Goal: Transaction & Acquisition: Purchase product/service

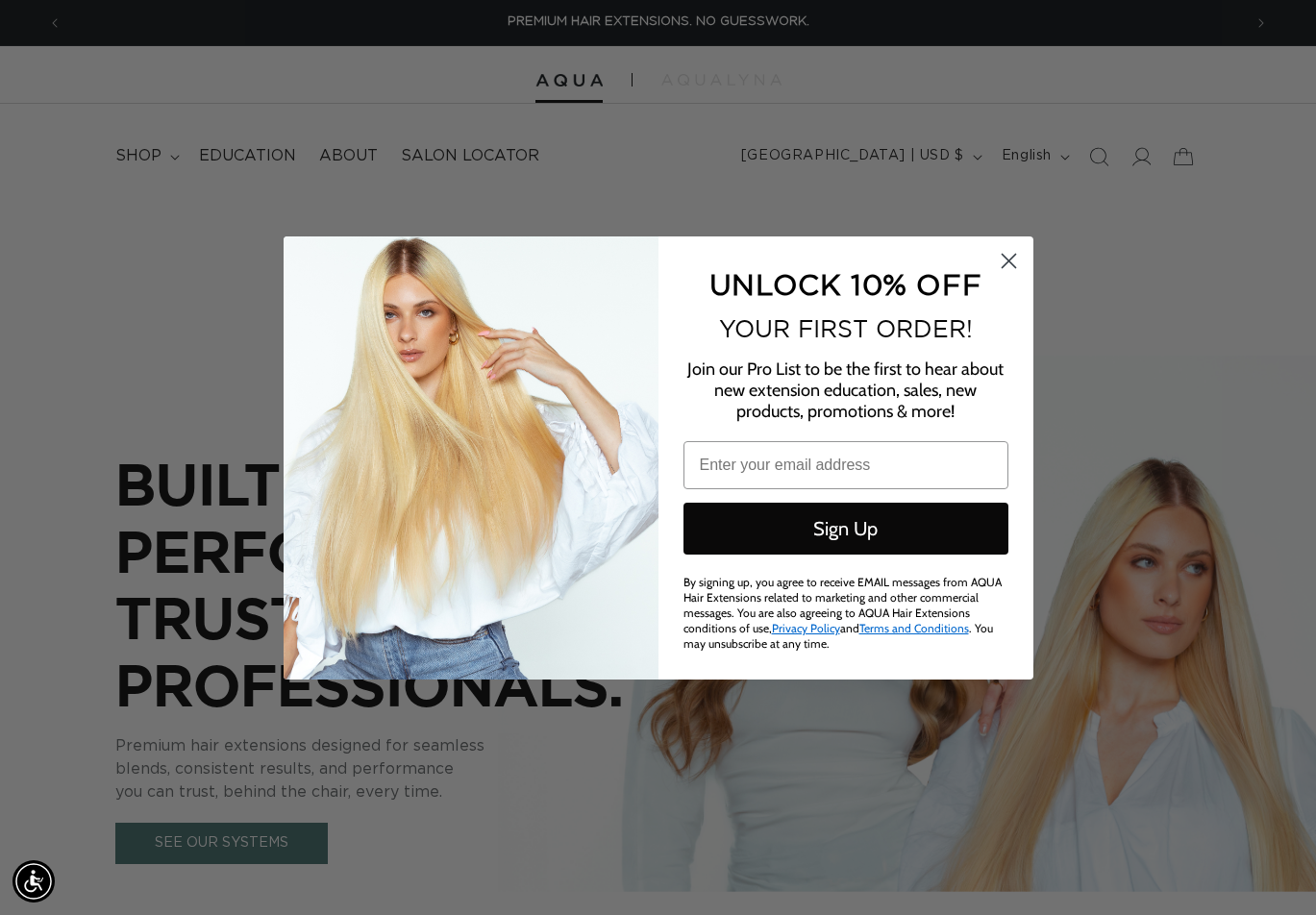
click at [1001, 265] on circle "Close dialog" at bounding box center [1007, 260] width 32 height 32
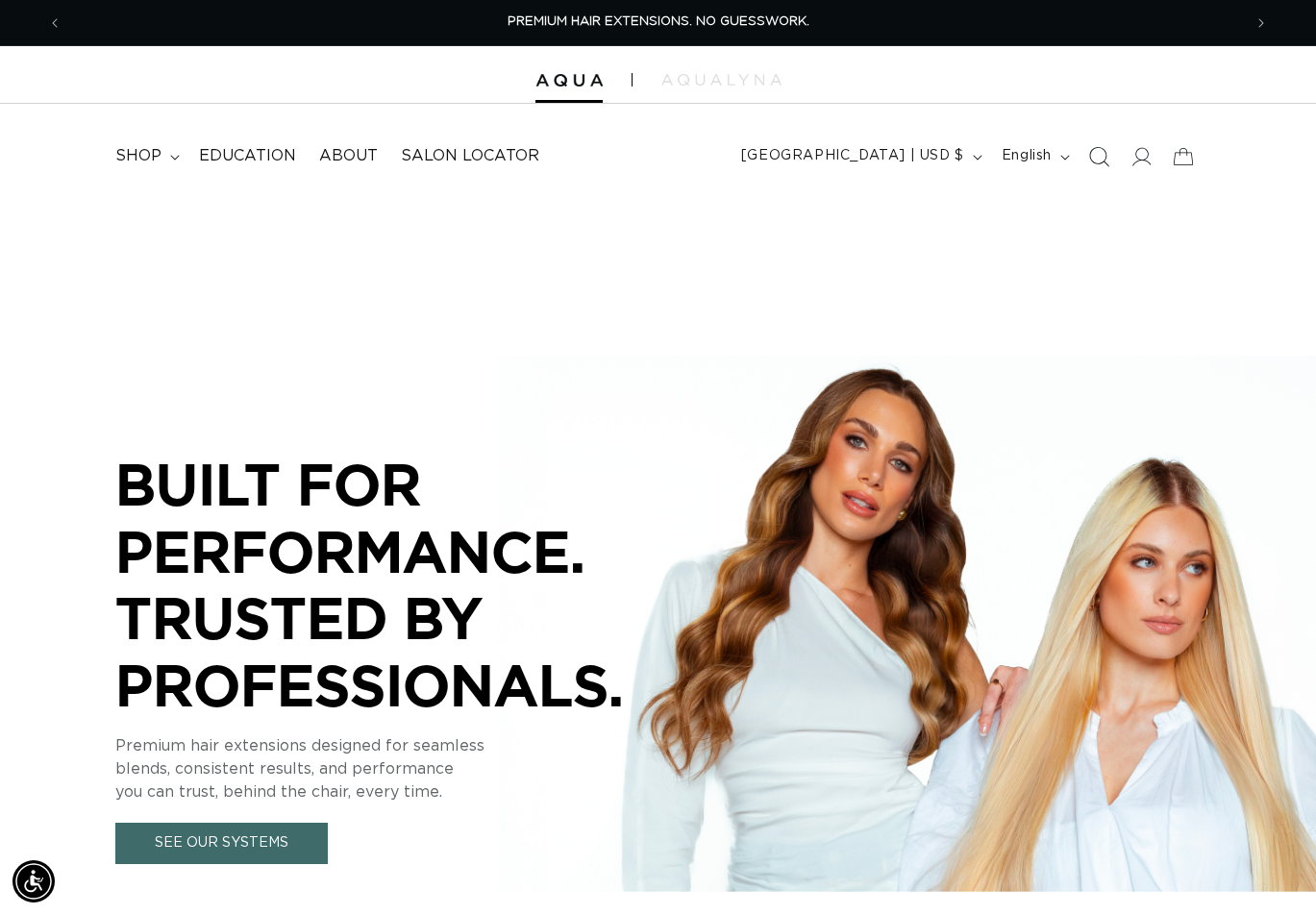
click at [1096, 152] on span "Search" at bounding box center [1098, 156] width 42 height 42
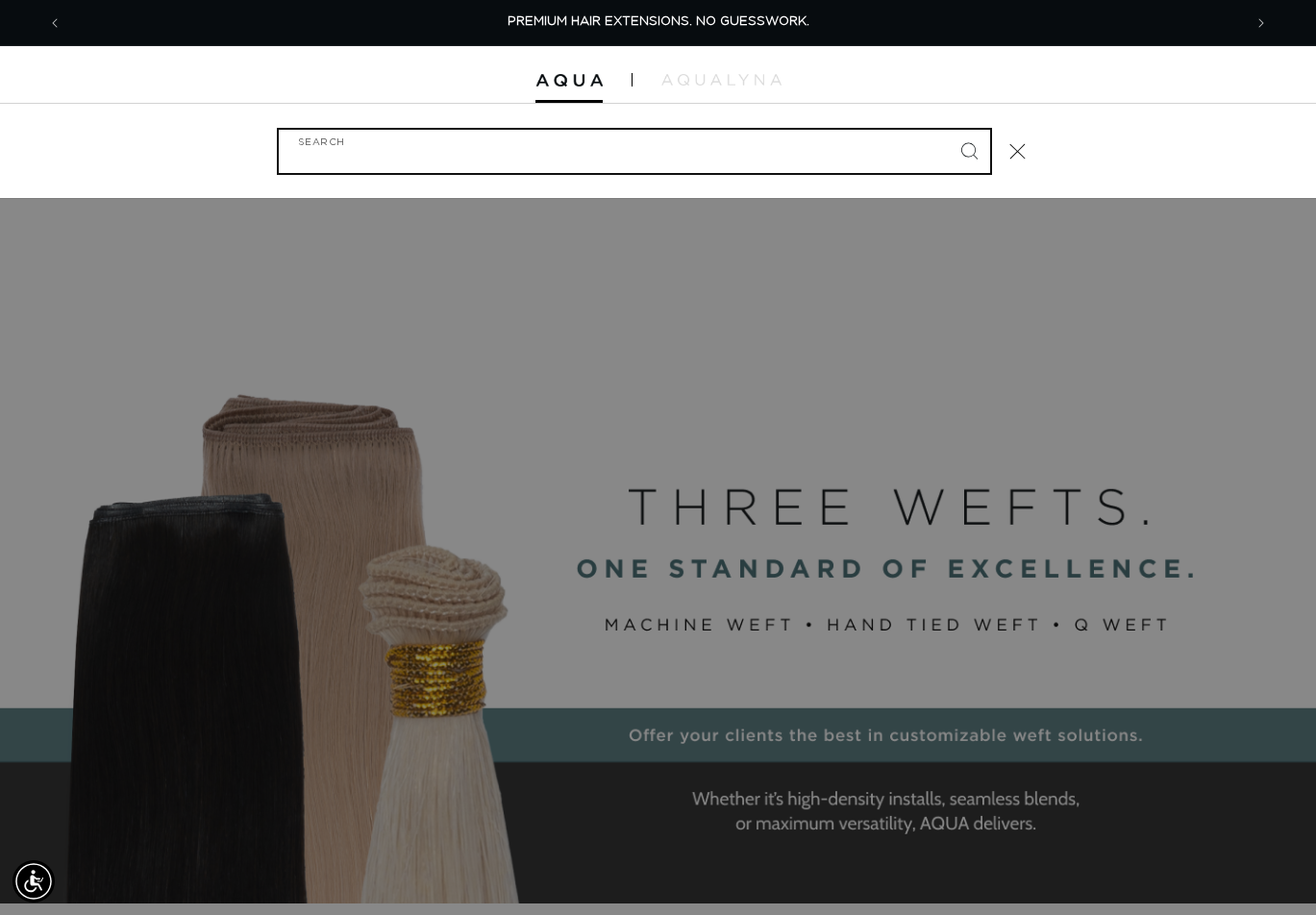
paste input "14" FUSION #18/22 DUO TONE"
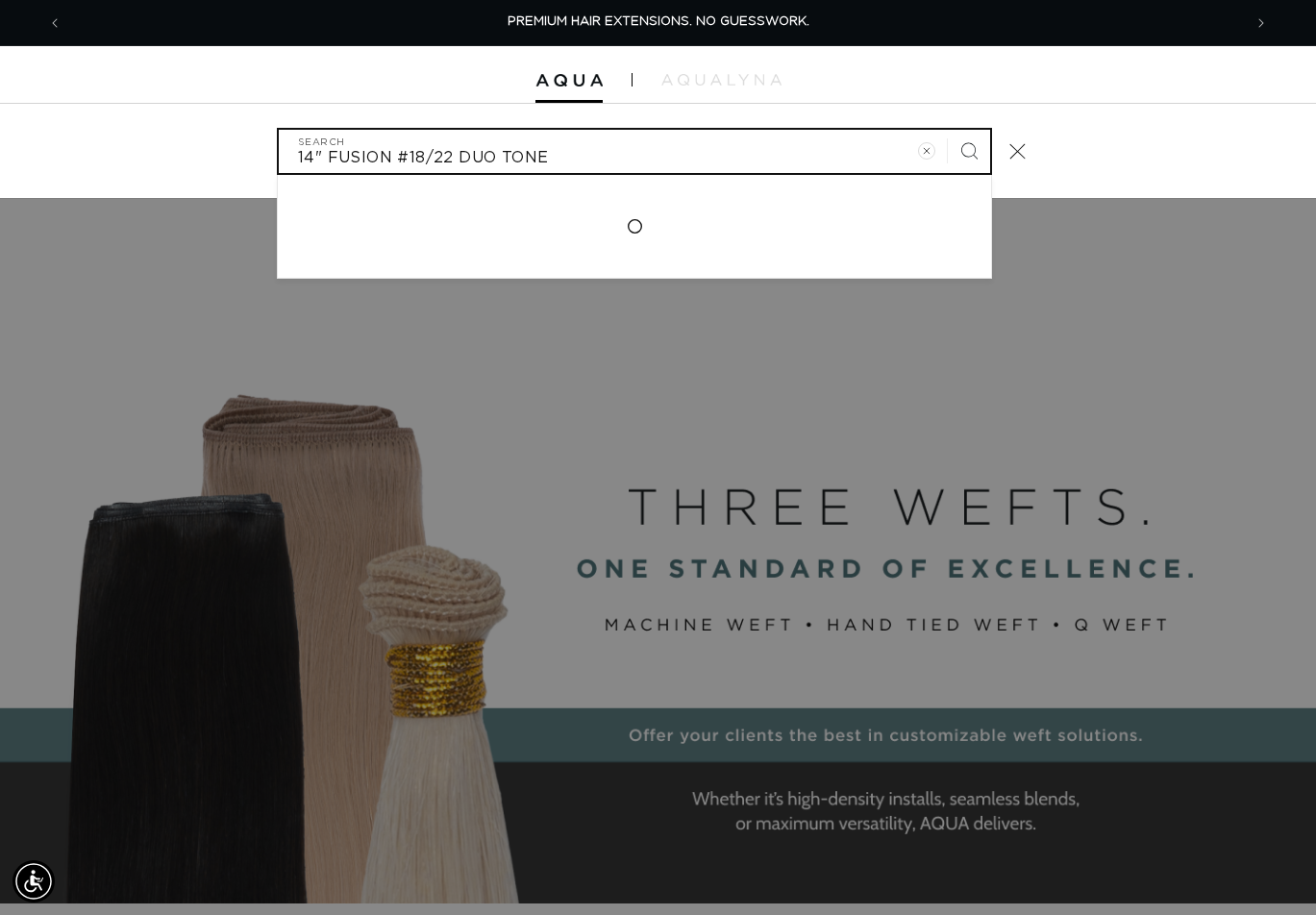
type input "14" FUSION #18/22 DUO TONE"
click at [948, 129] on button "Search" at bounding box center [969, 150] width 42 height 42
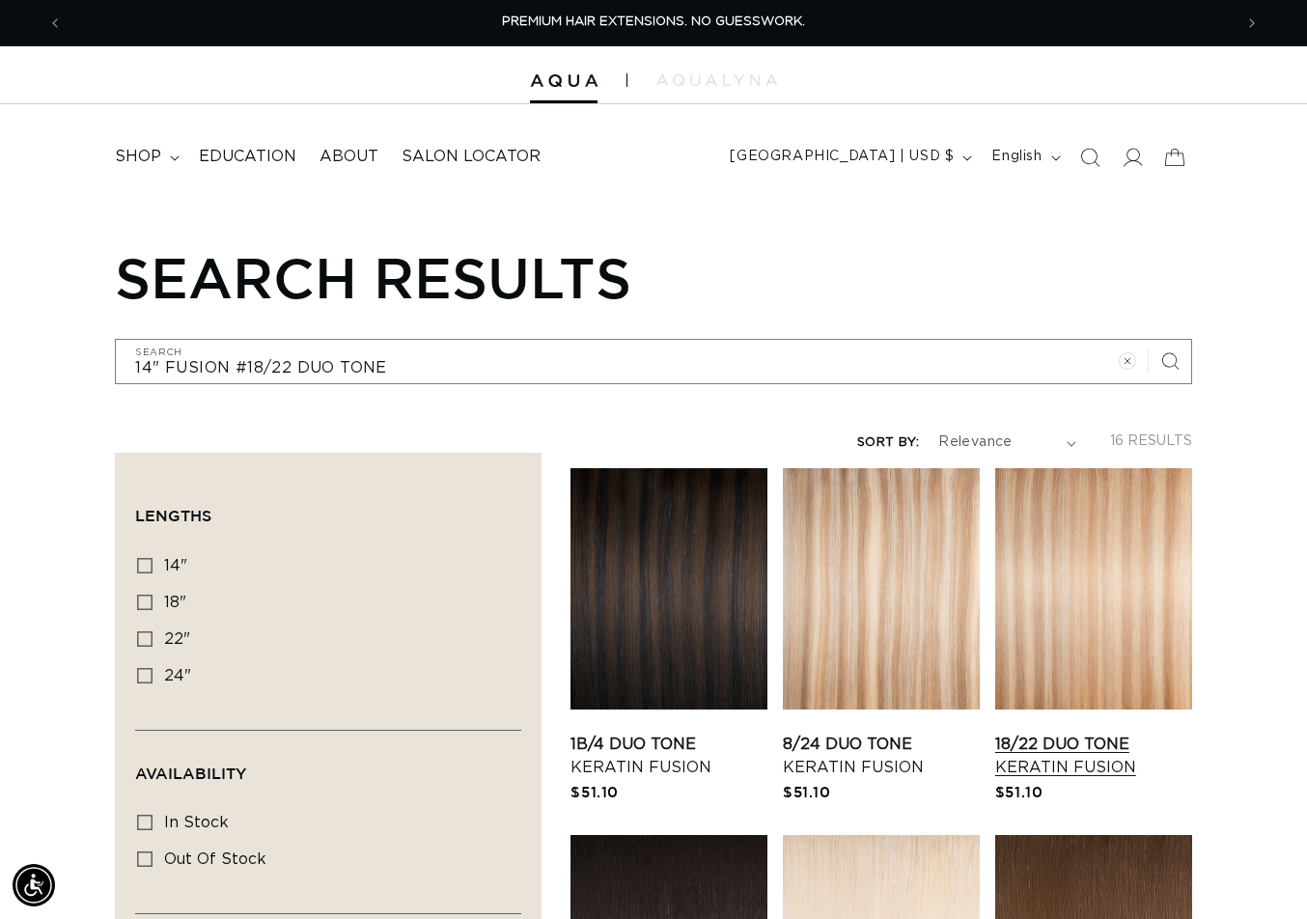
click at [1128, 733] on link "18/22 Duo Tone Keratin Fusion" at bounding box center [1093, 756] width 197 height 46
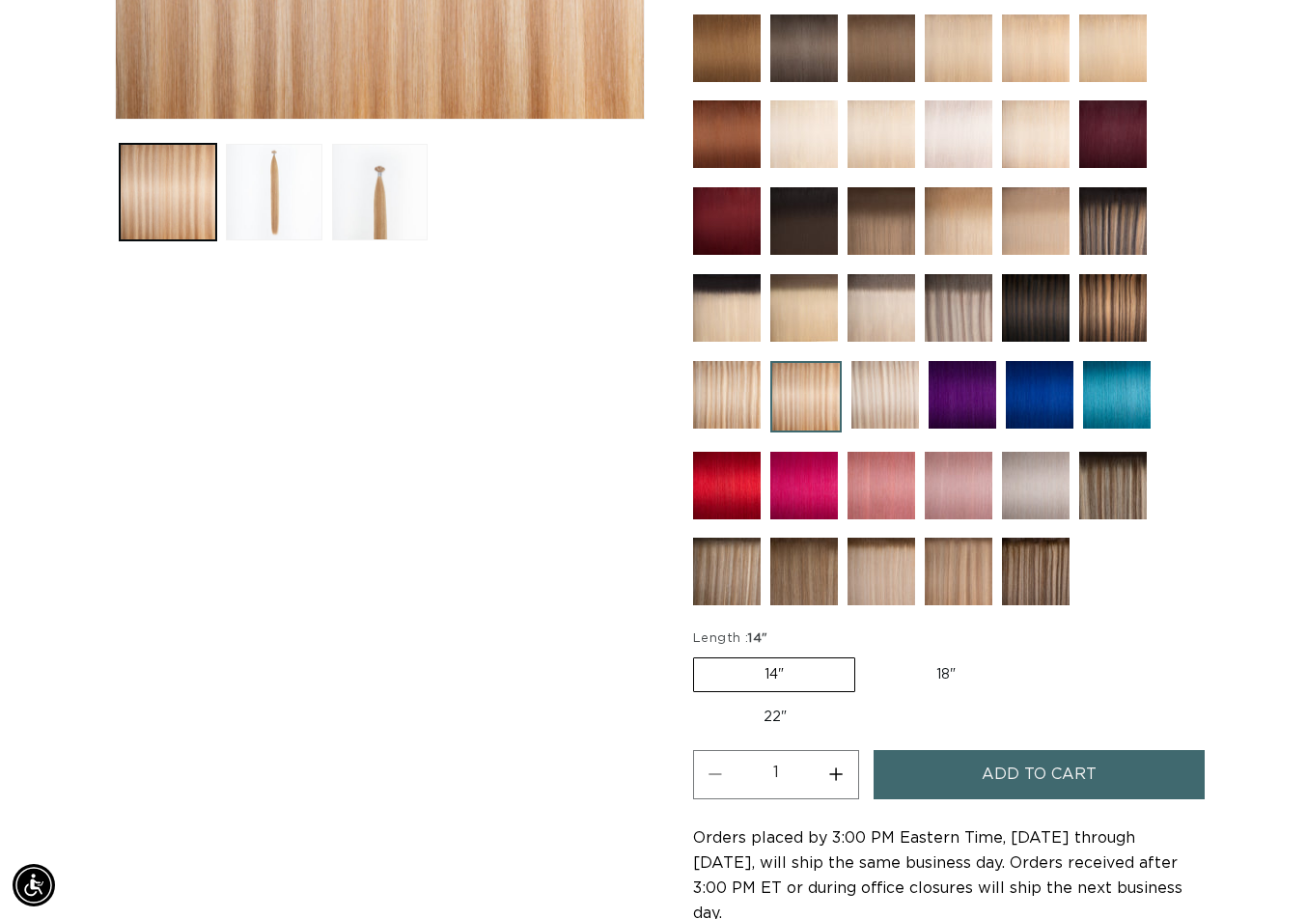
scroll to position [772, 0]
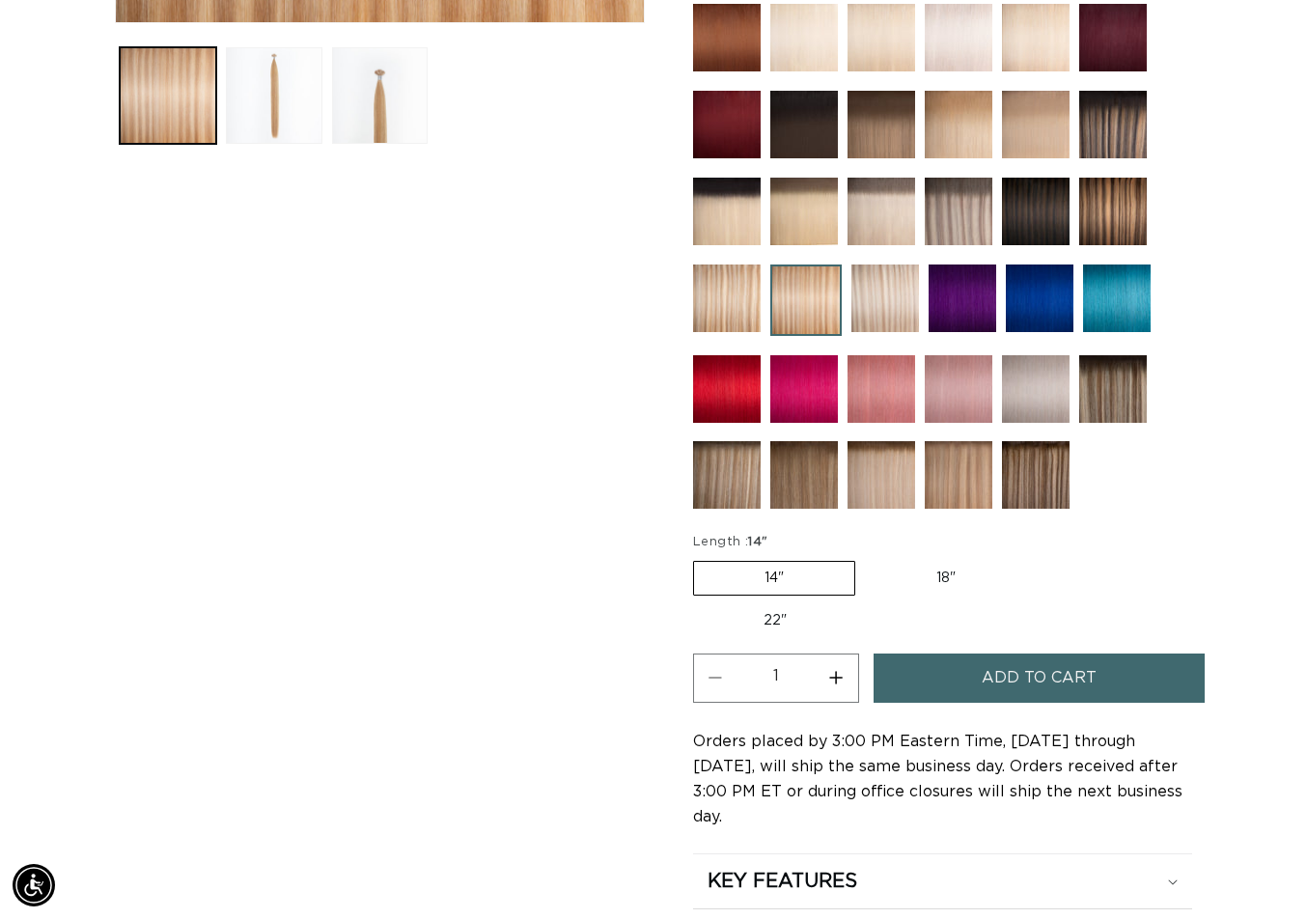
click at [1018, 671] on span "Add to cart" at bounding box center [1039, 678] width 115 height 49
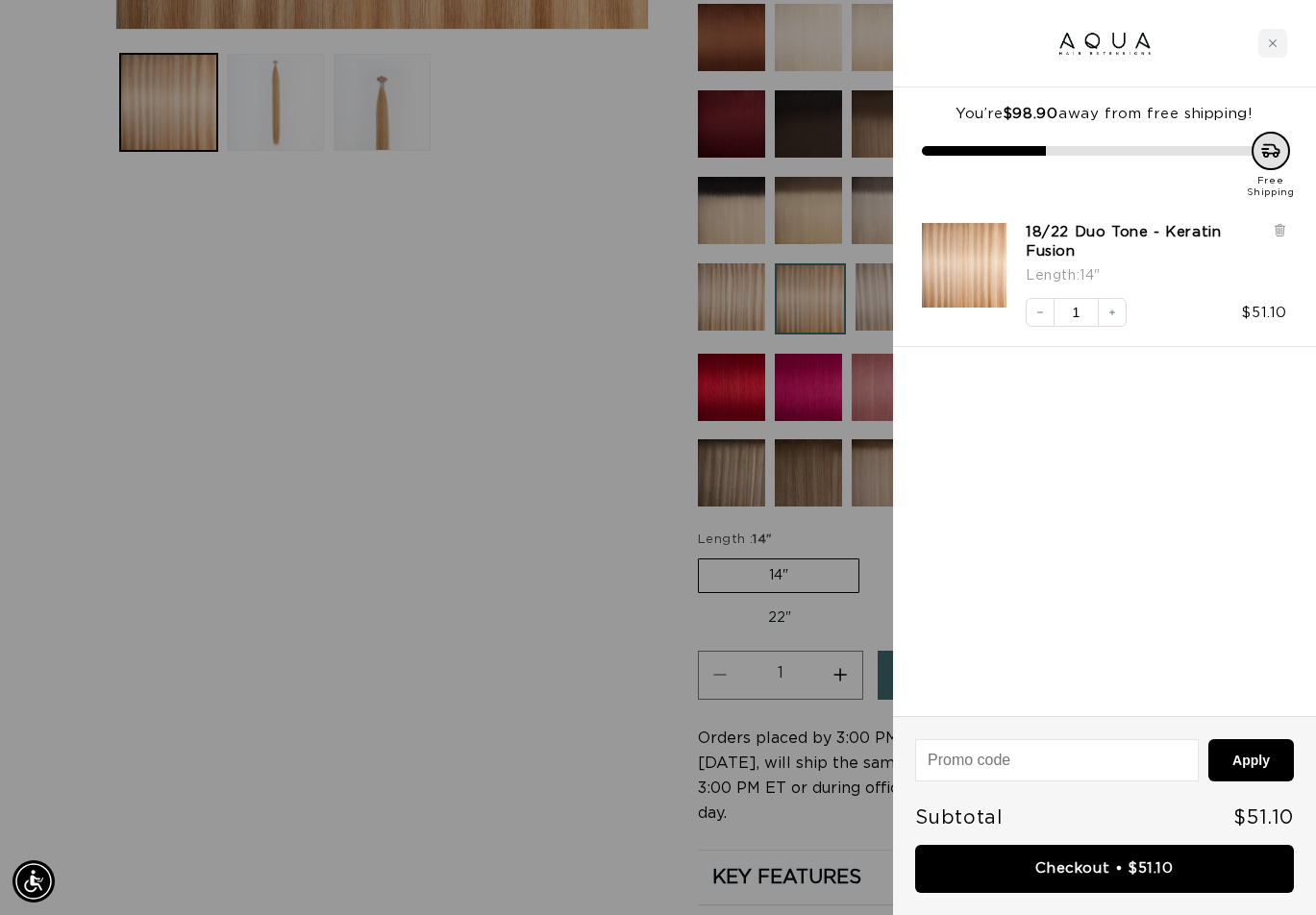
click at [611, 338] on div at bounding box center [658, 457] width 1316 height 915
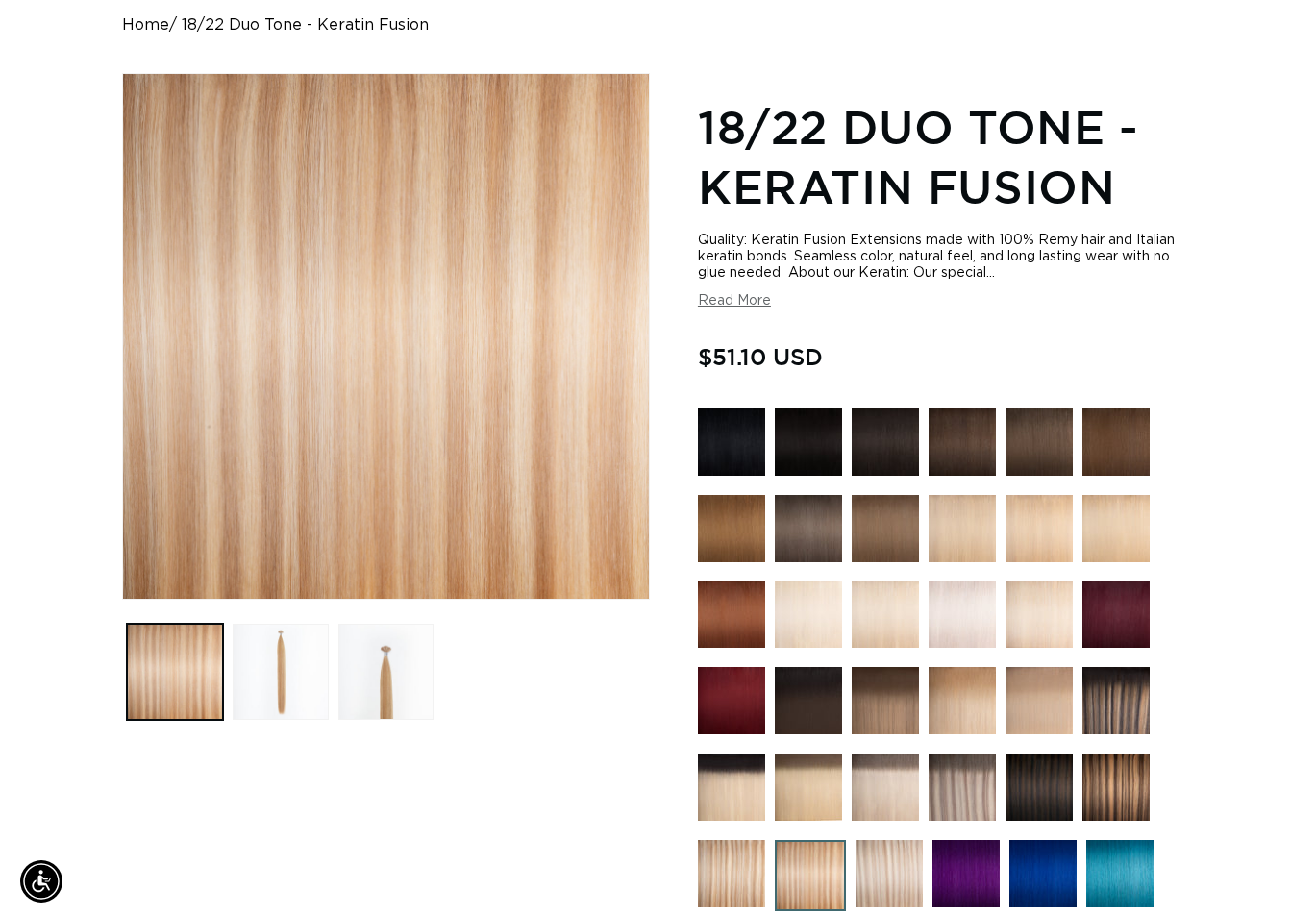
scroll to position [0, 0]
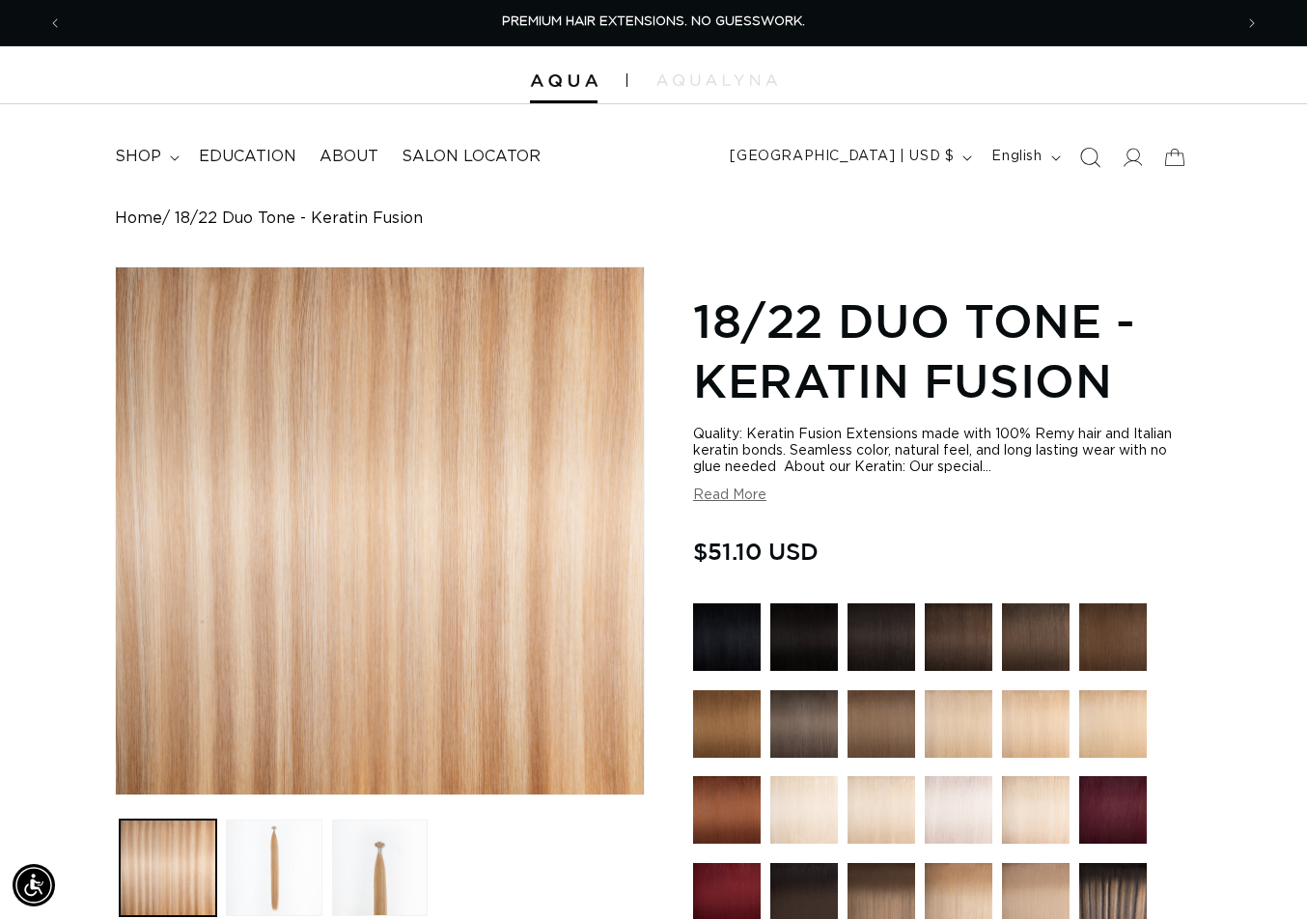
click at [1087, 154] on icon "Search" at bounding box center [1089, 157] width 20 height 20
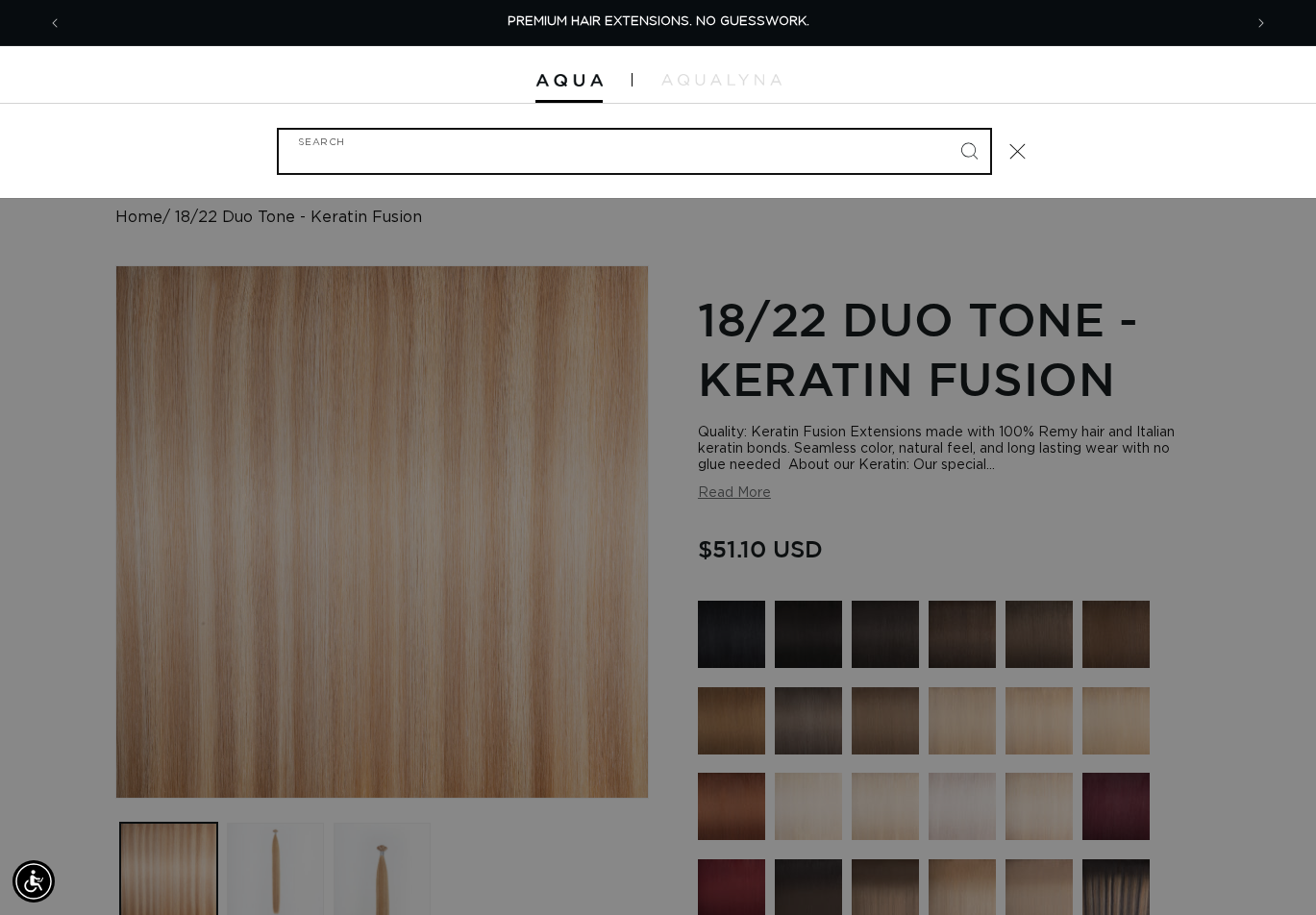
click at [400, 158] on input "Search" at bounding box center [634, 150] width 711 height 43
paste input "14" FUSION #8"
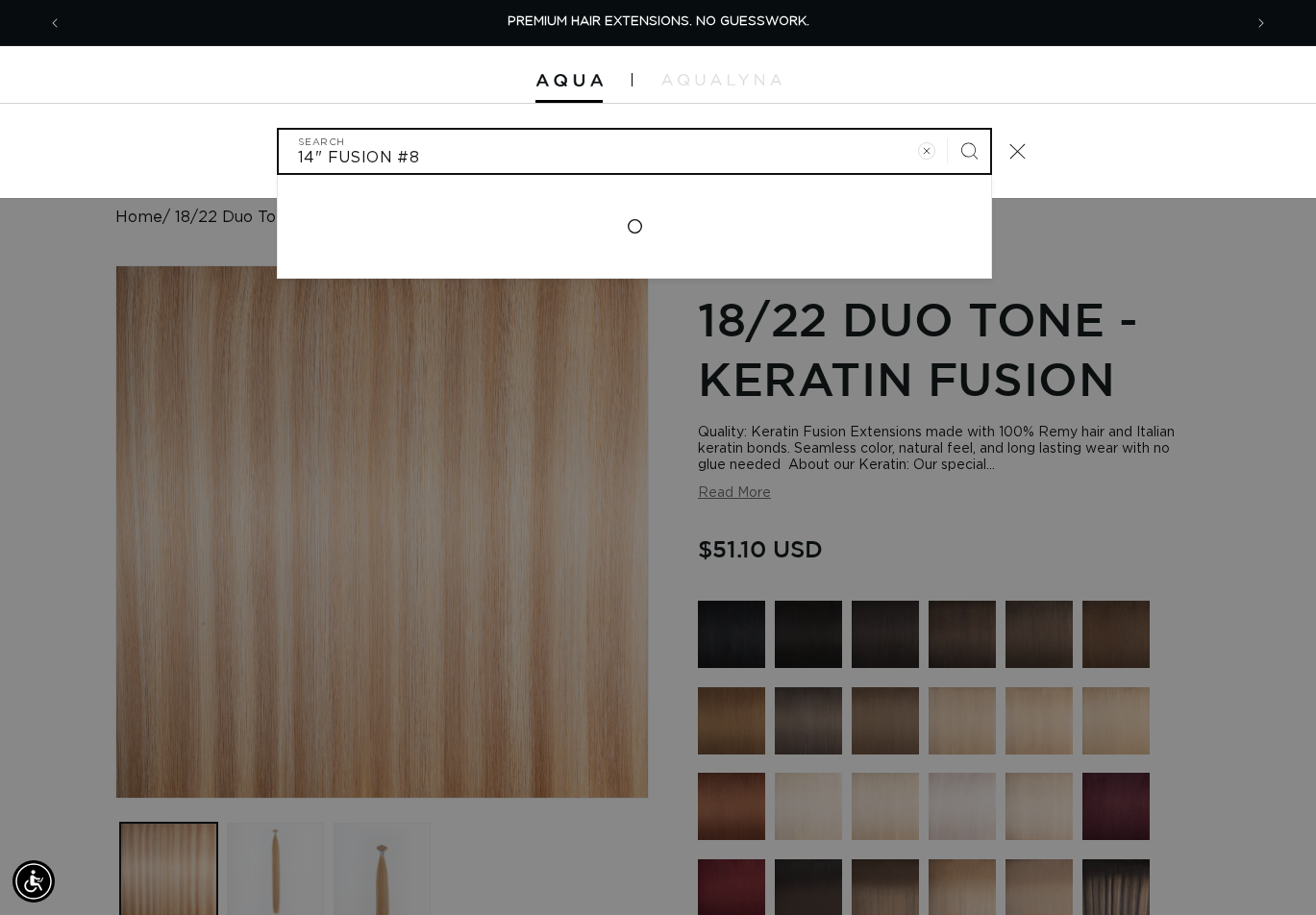
type input "14" FUSION #8"
click at [948, 129] on button "Search" at bounding box center [969, 150] width 42 height 42
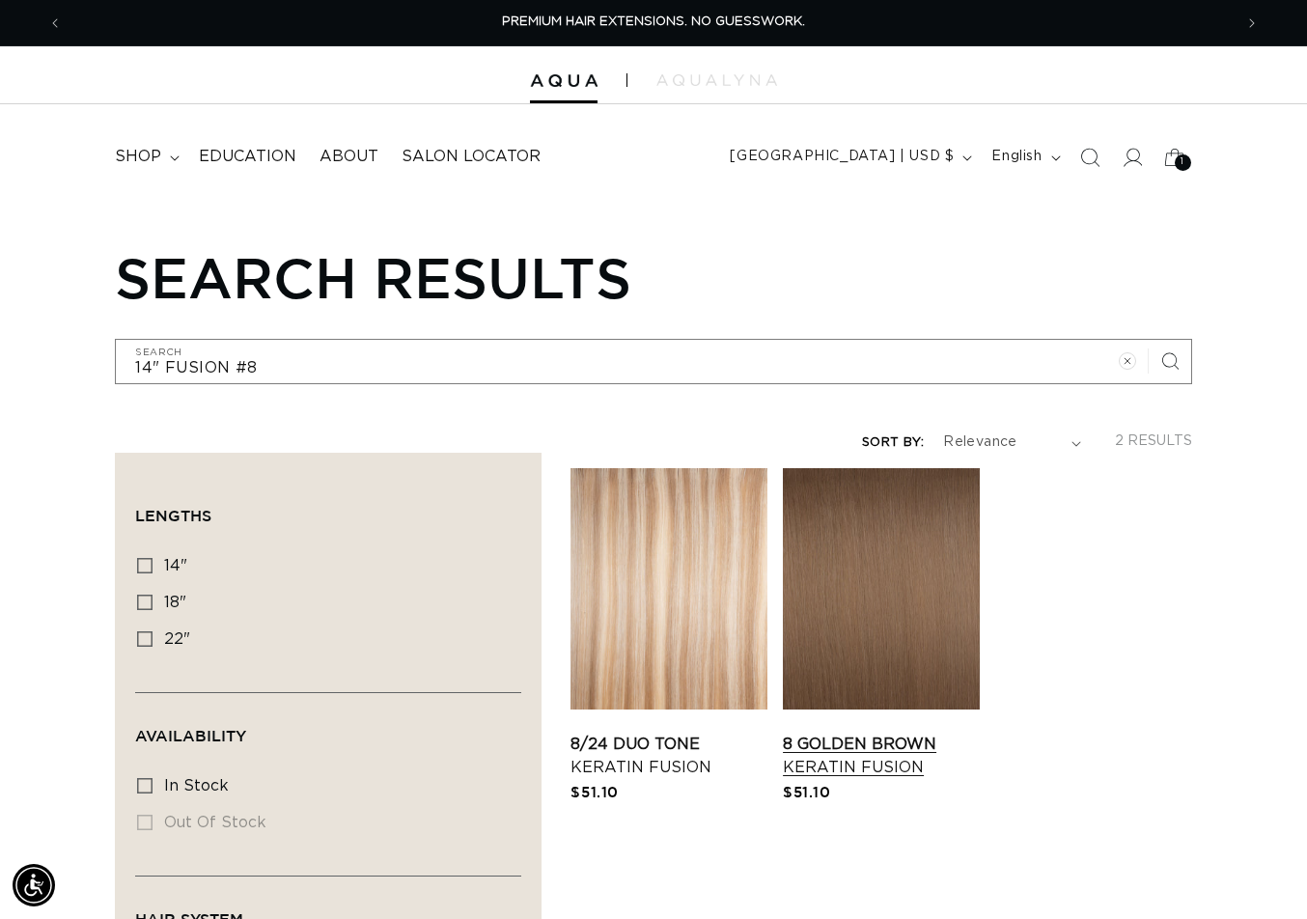
click at [842, 733] on link "8 Golden Brown Keratin Fusion" at bounding box center [881, 756] width 197 height 46
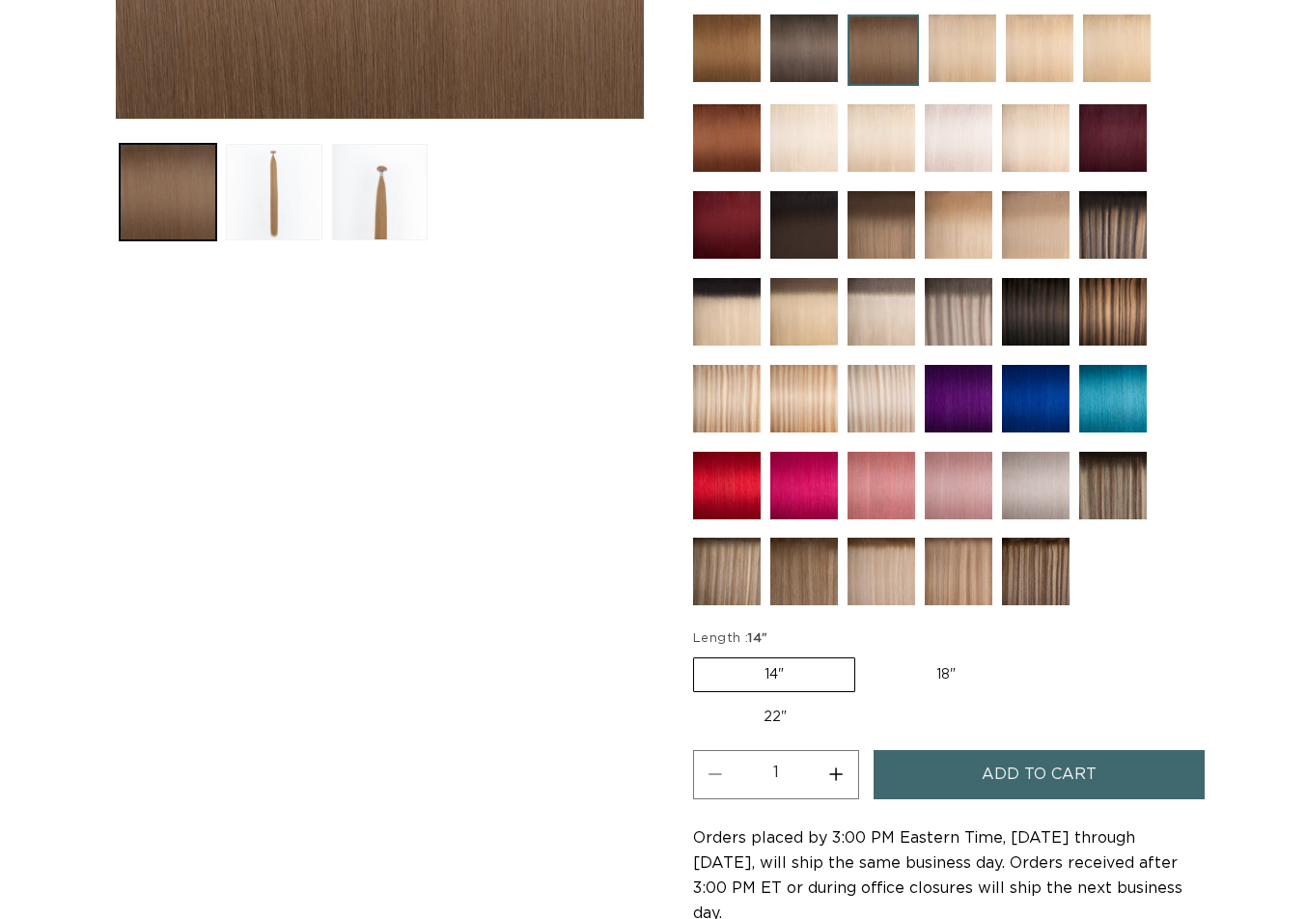
scroll to position [676, 0]
click at [1000, 770] on span "Add to cart" at bounding box center [1039, 774] width 115 height 49
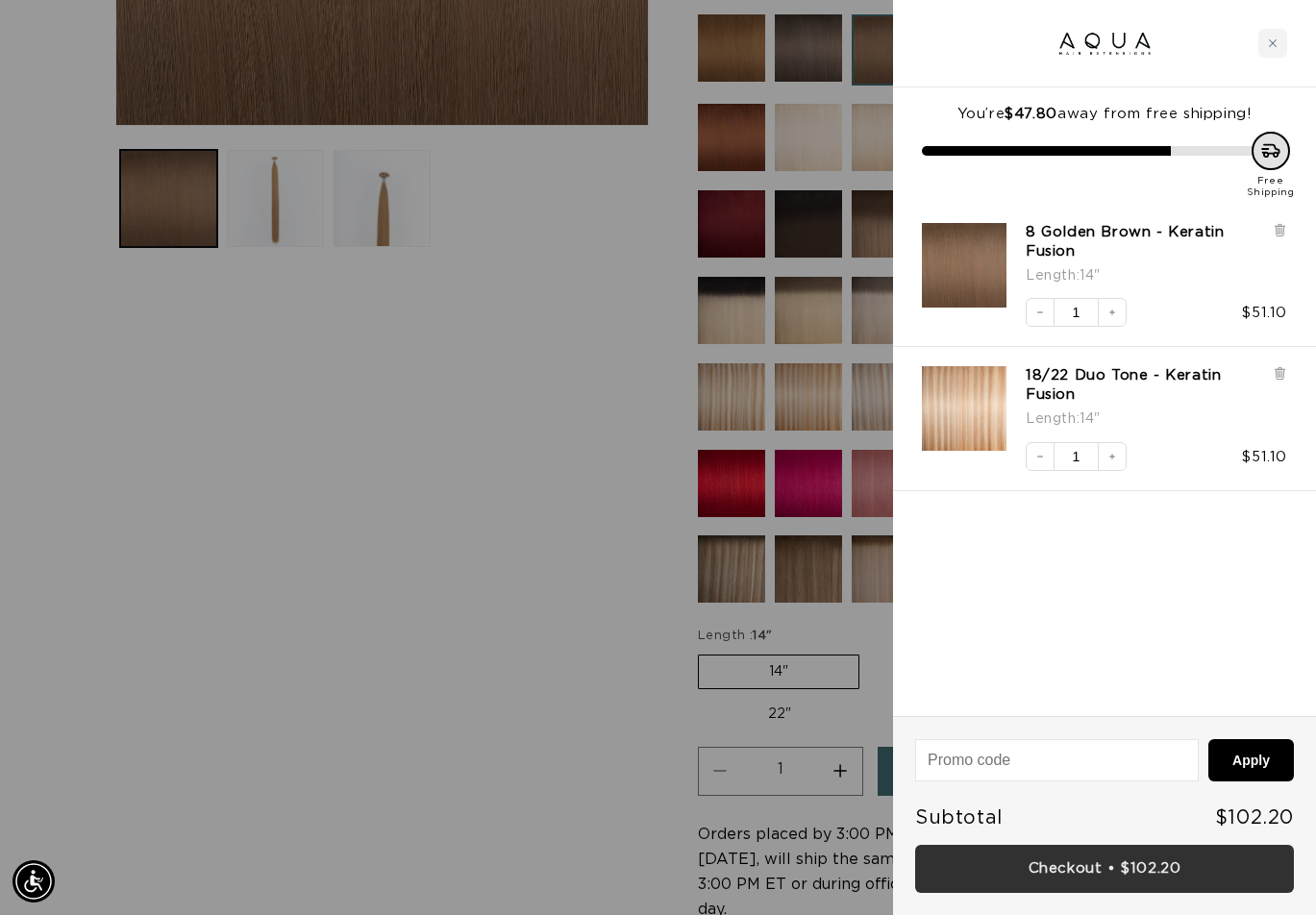
click at [1106, 868] on link "Checkout • $102.20" at bounding box center [1104, 869] width 378 height 49
